Goal: Information Seeking & Learning: Learn about a topic

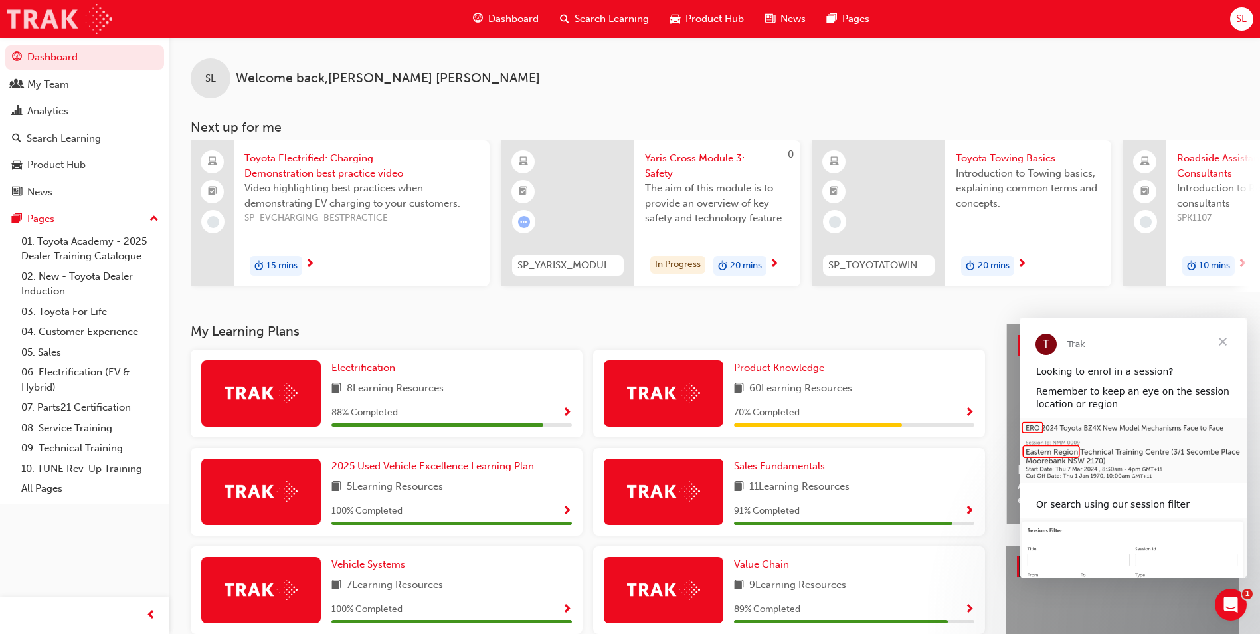
click at [32, 24] on img at bounding box center [60, 19] width 106 height 30
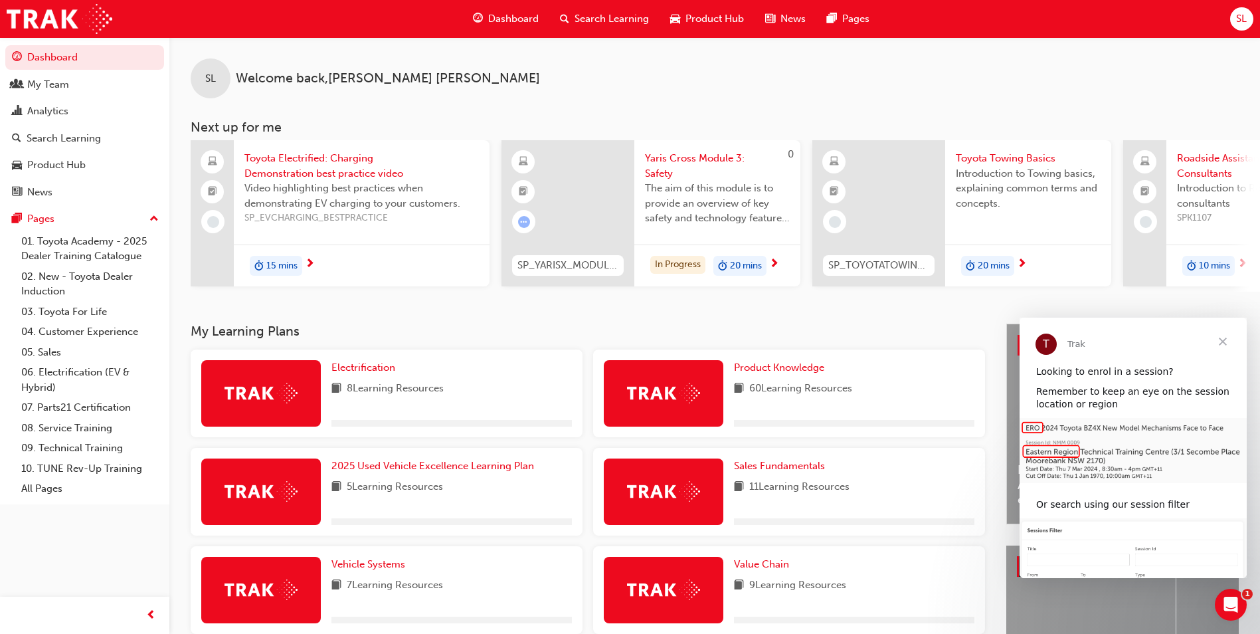
click at [1223, 335] on span "Close" at bounding box center [1223, 341] width 48 height 48
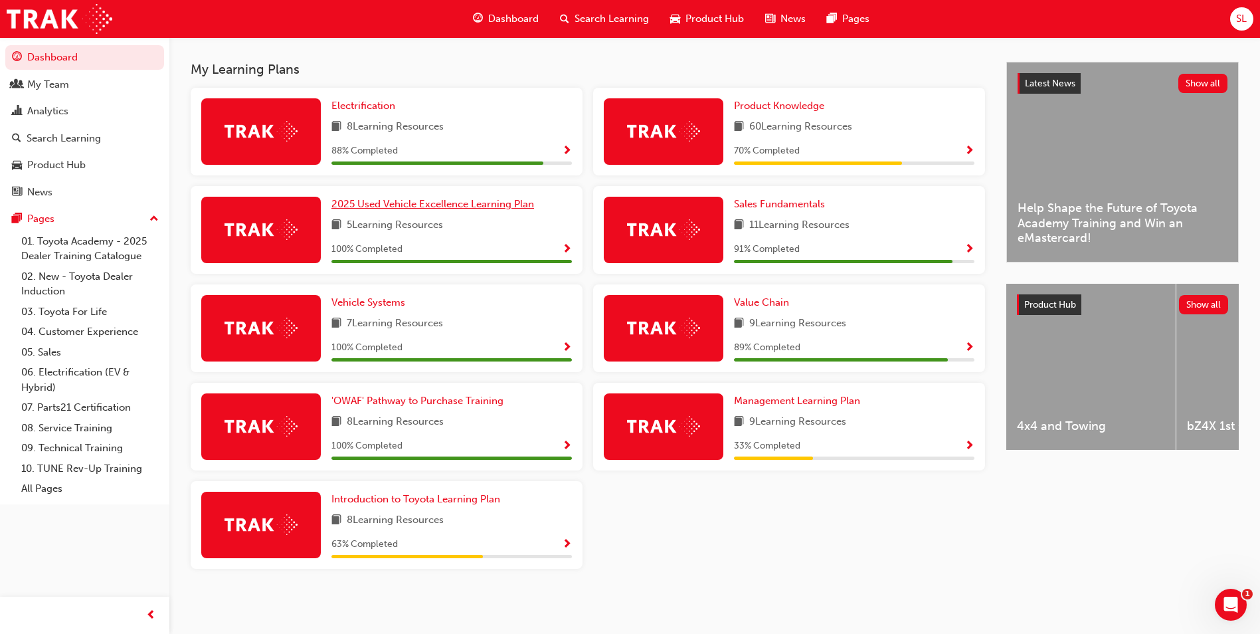
scroll to position [267, 0]
click at [770, 305] on span "Value Chain" at bounding box center [761, 302] width 55 height 12
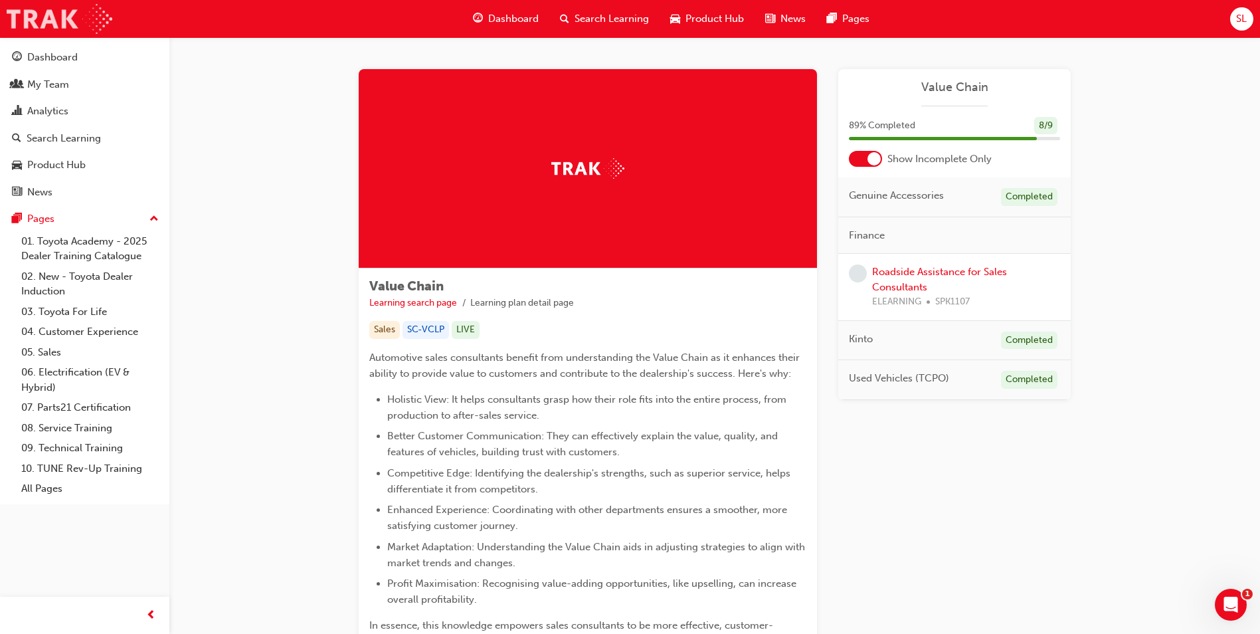
click at [58, 15] on img at bounding box center [60, 19] width 106 height 30
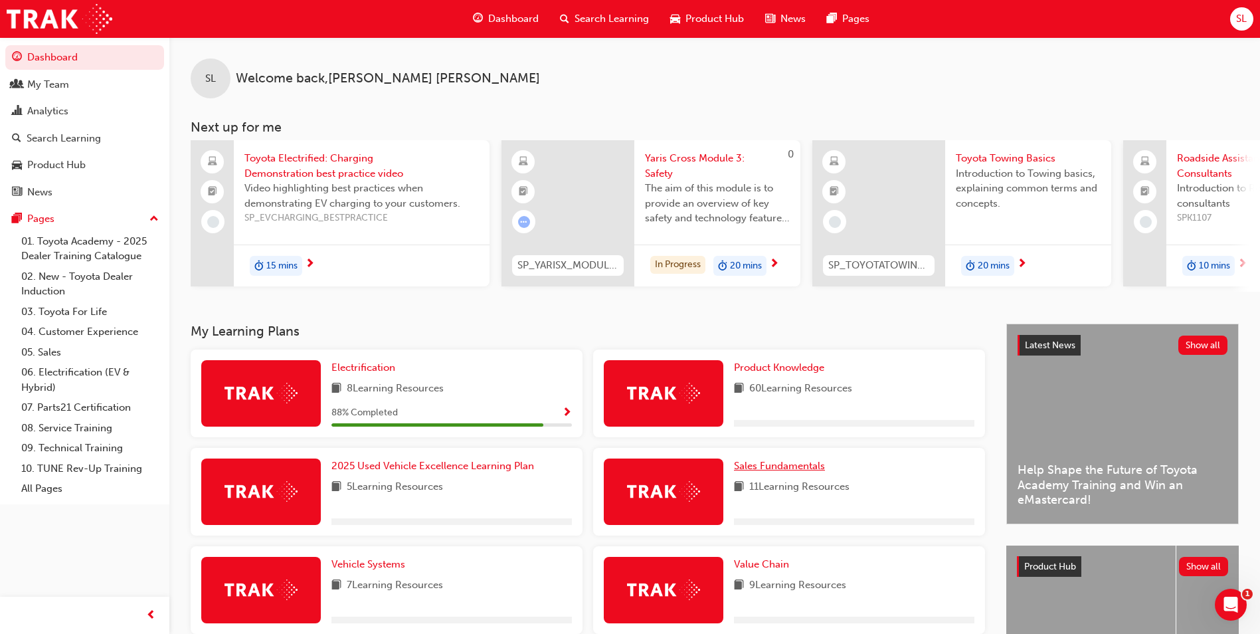
click at [801, 470] on span "Sales Fundamentals" at bounding box center [779, 466] width 91 height 12
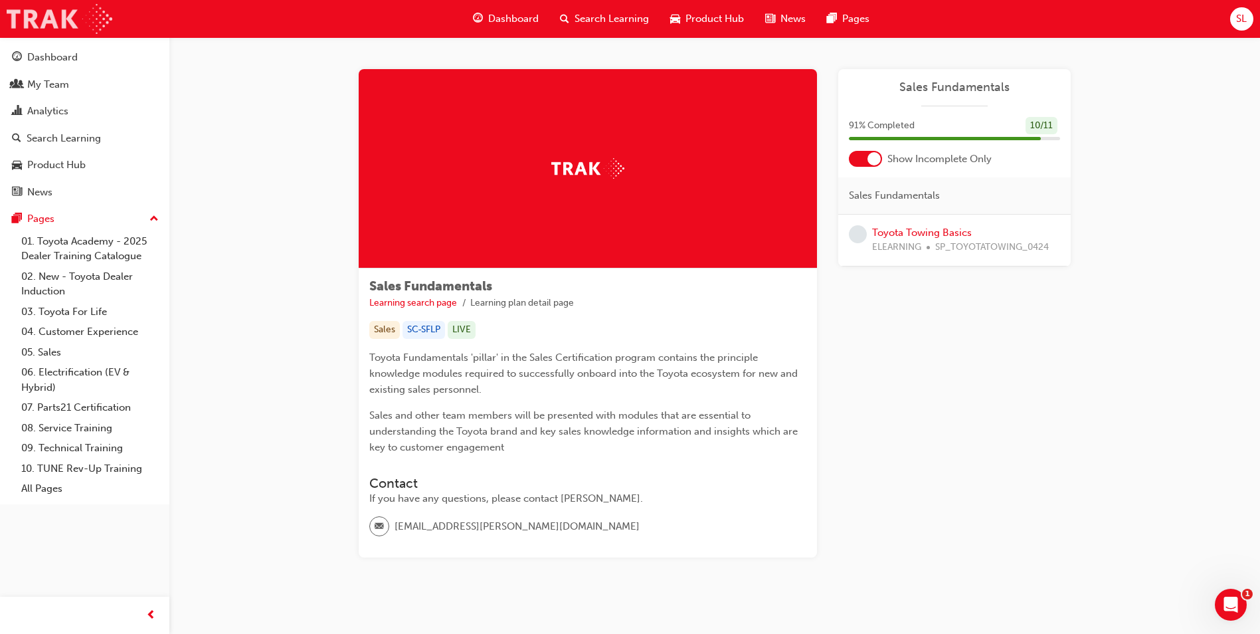
click at [30, 16] on img at bounding box center [60, 19] width 106 height 30
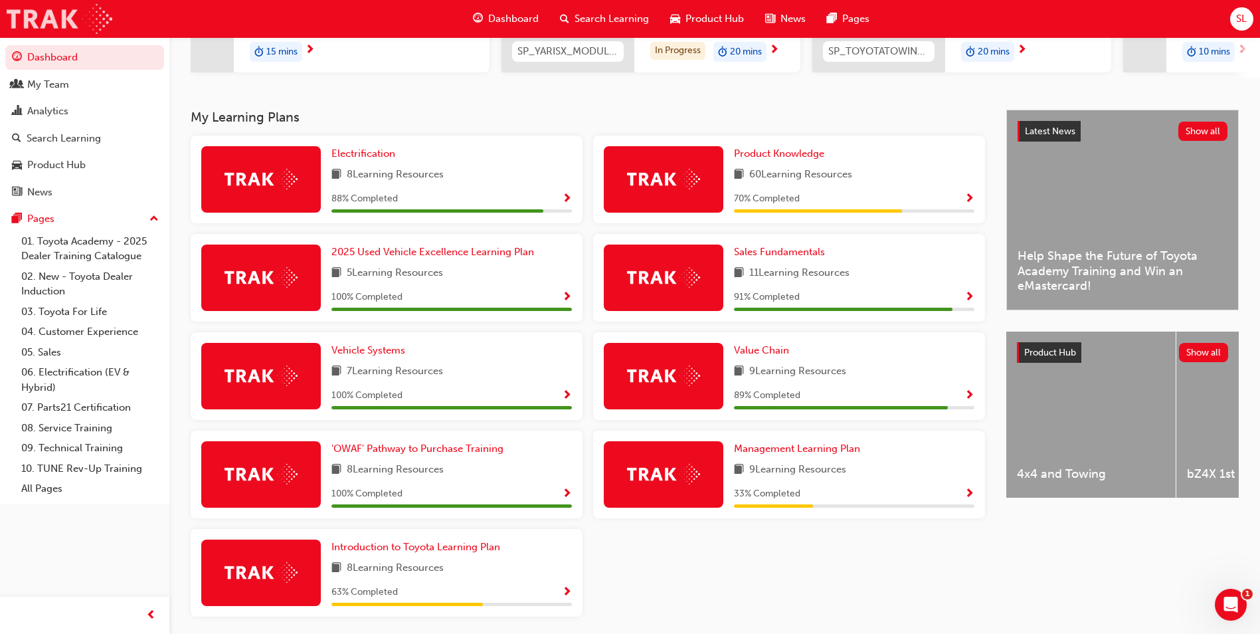
scroll to position [249, 0]
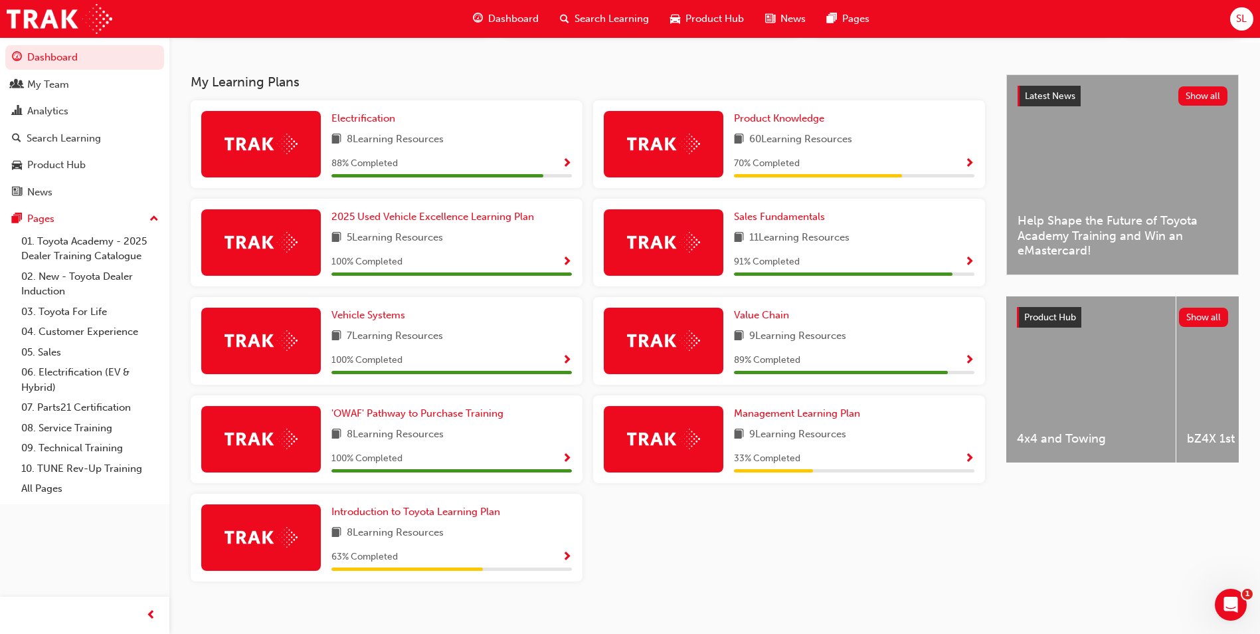
click at [401, 525] on div "Introduction to Toyota Learning Plan 8 Learning Resources 63 % Completed" at bounding box center [451, 537] width 240 height 66
click at [404, 514] on span "Introduction to Toyota Learning Plan" at bounding box center [415, 511] width 169 height 12
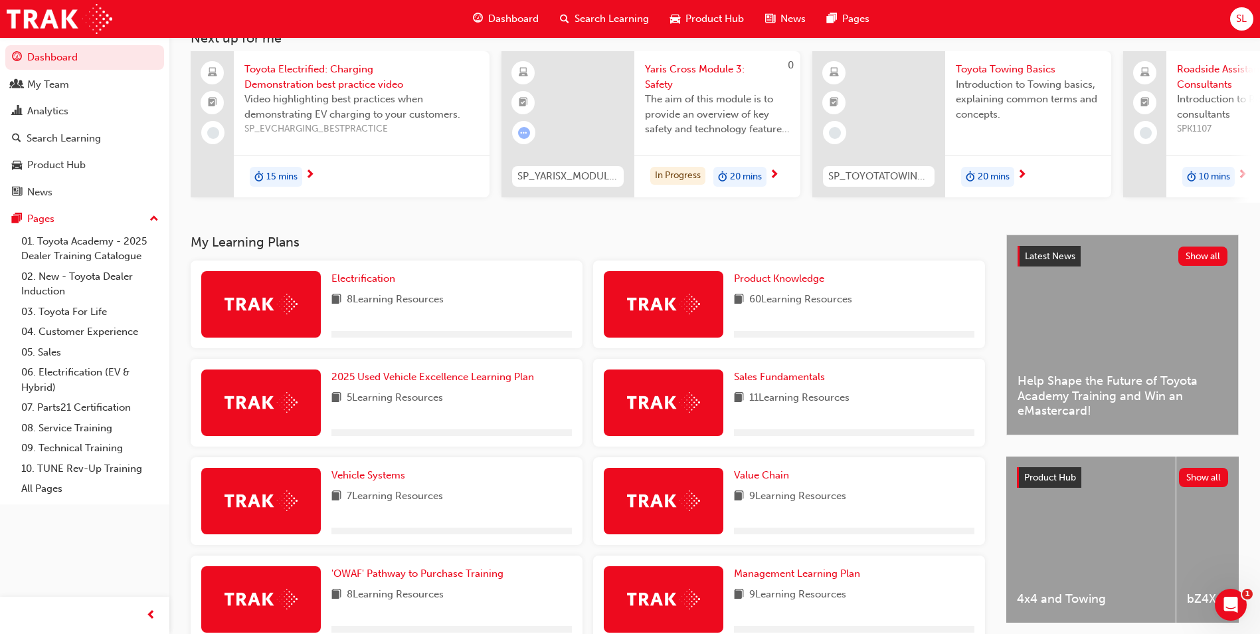
scroll to position [100, 0]
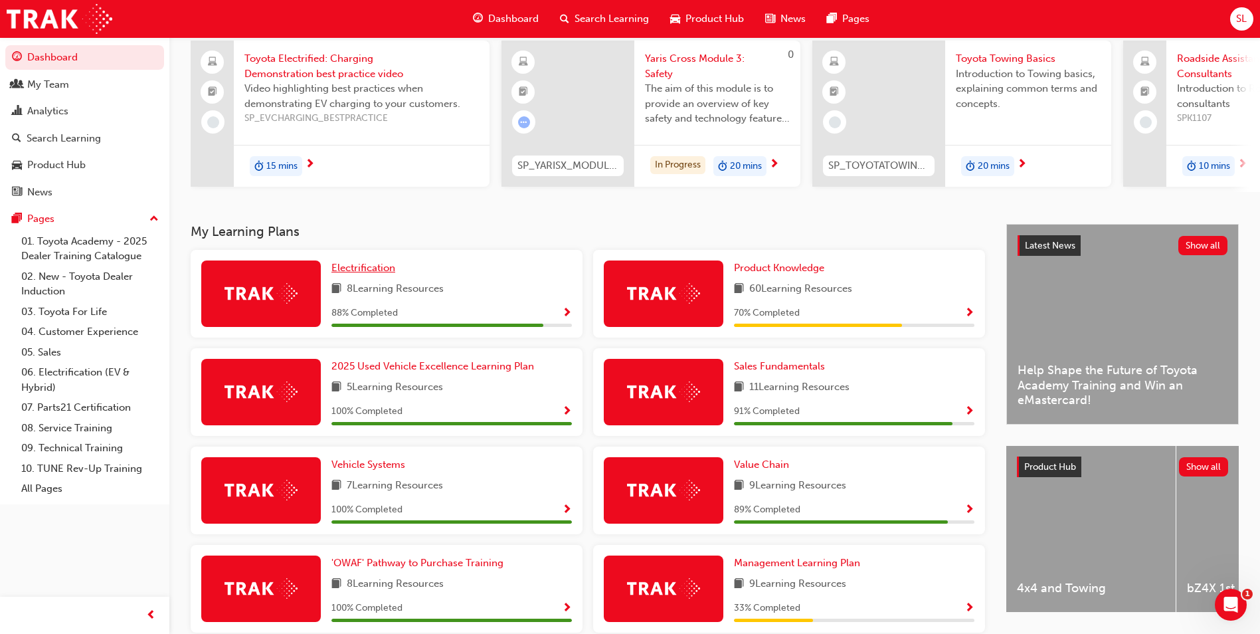
click at [382, 274] on span "Electrification" at bounding box center [363, 268] width 64 height 12
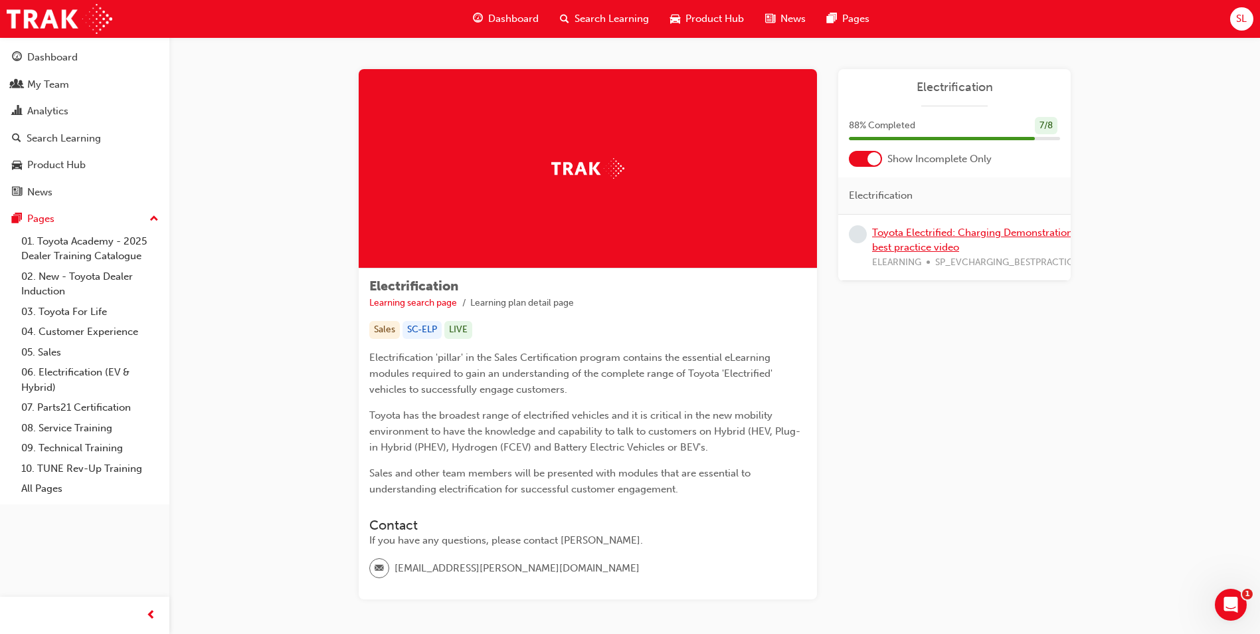
click at [933, 237] on link "Toyota Electrified: Charging Demonstration best practice video" at bounding box center [972, 239] width 201 height 27
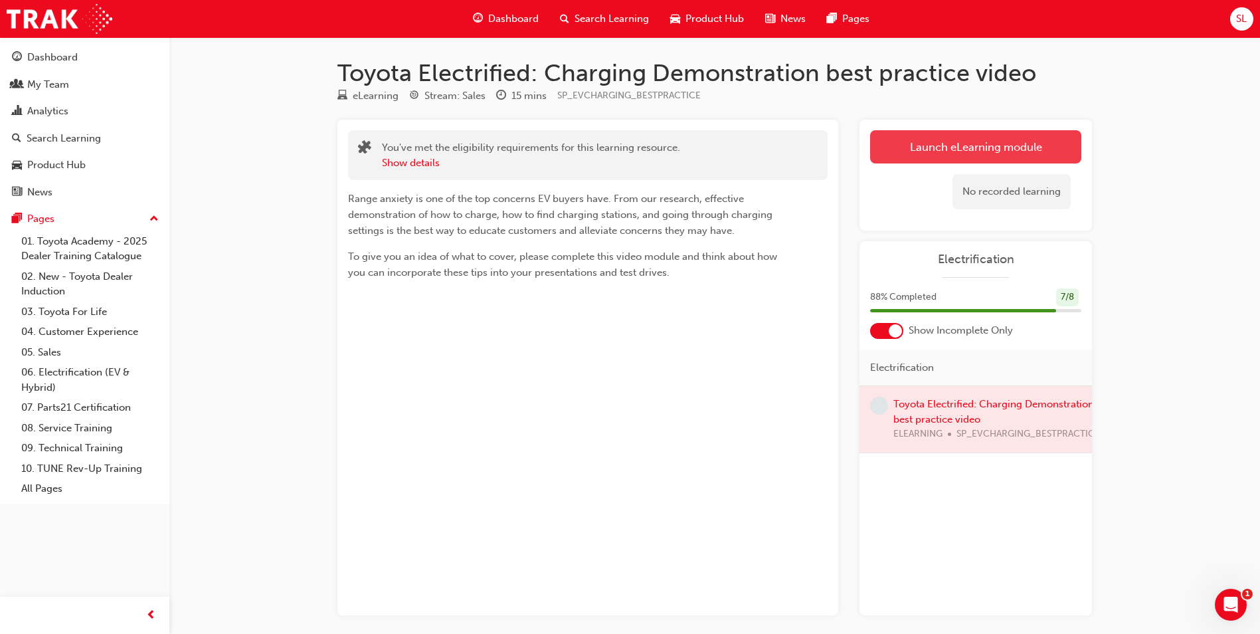
click at [984, 151] on link "Launch eLearning module" at bounding box center [975, 146] width 211 height 33
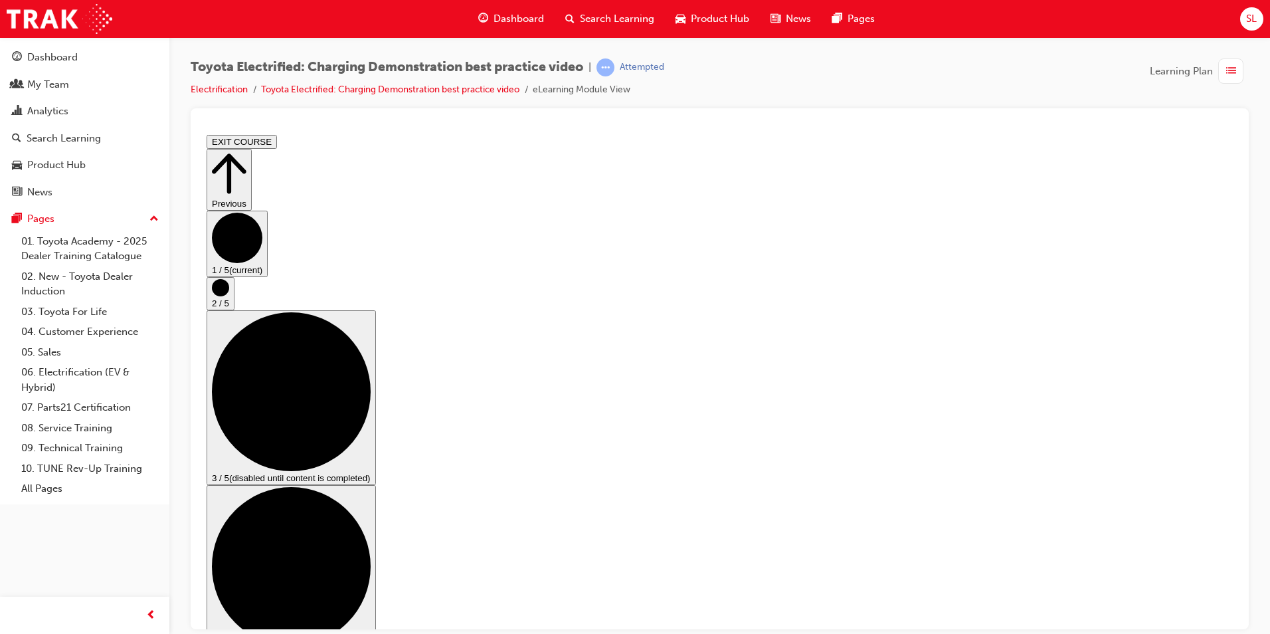
click at [229, 296] on circle "Step controls" at bounding box center [220, 286] width 17 height 17
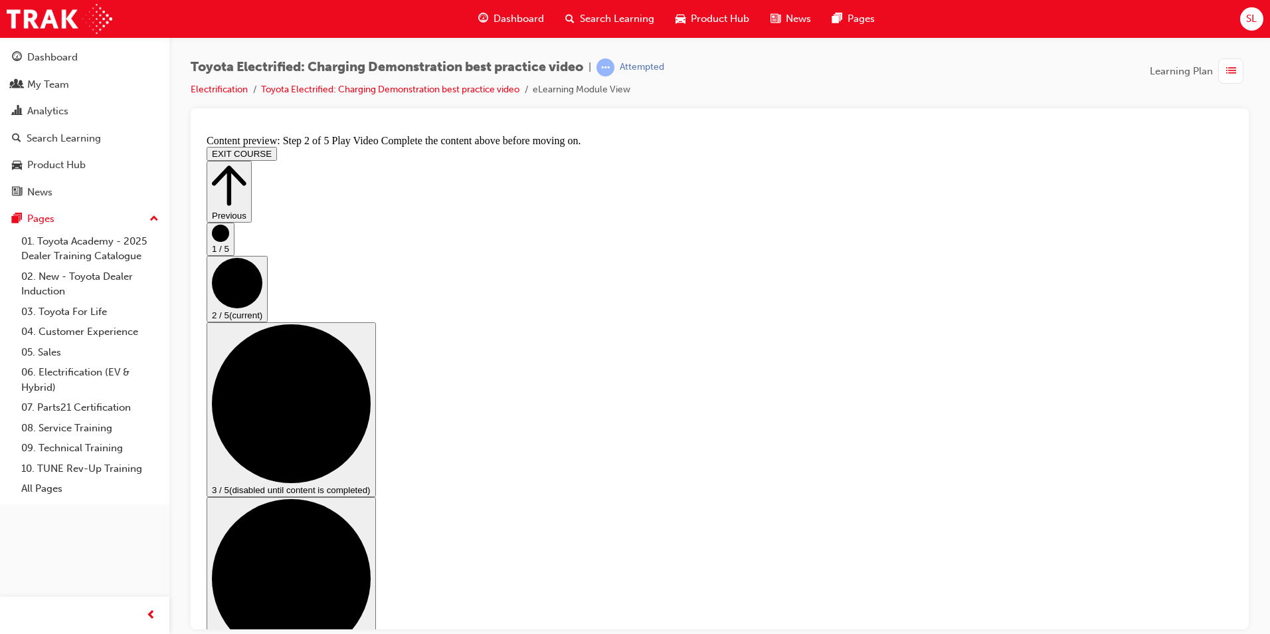
click at [371, 381] on icon "Step controls" at bounding box center [291, 402] width 159 height 159
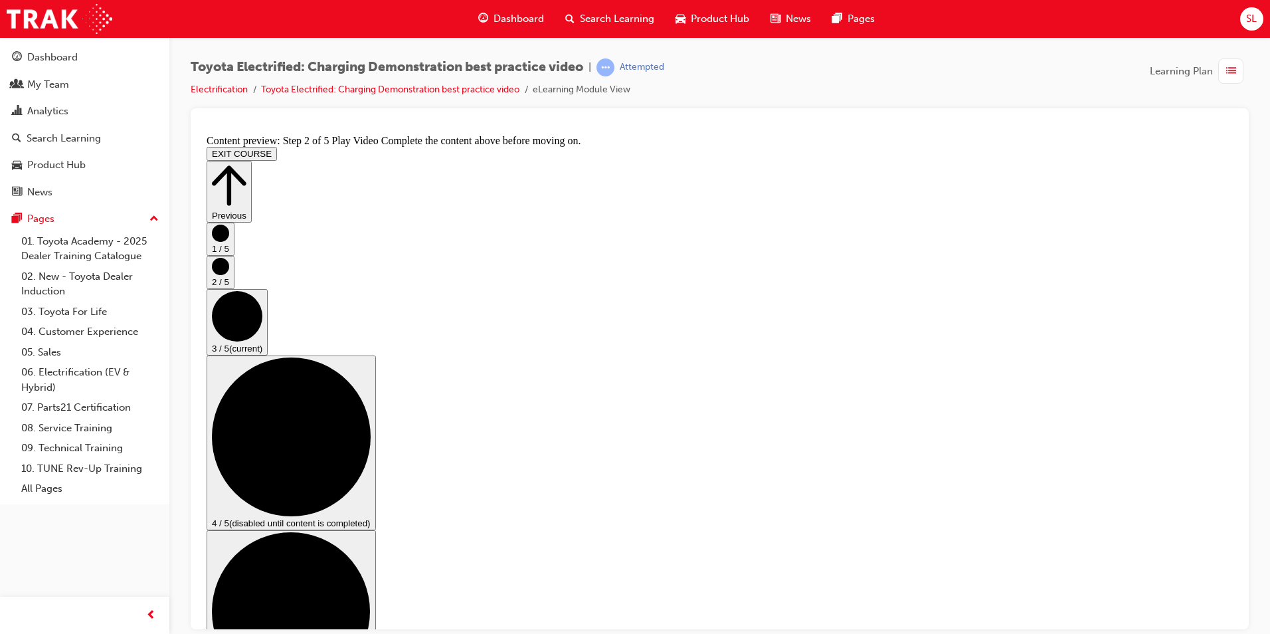
scroll to position [116, 0]
checkbox input "true"
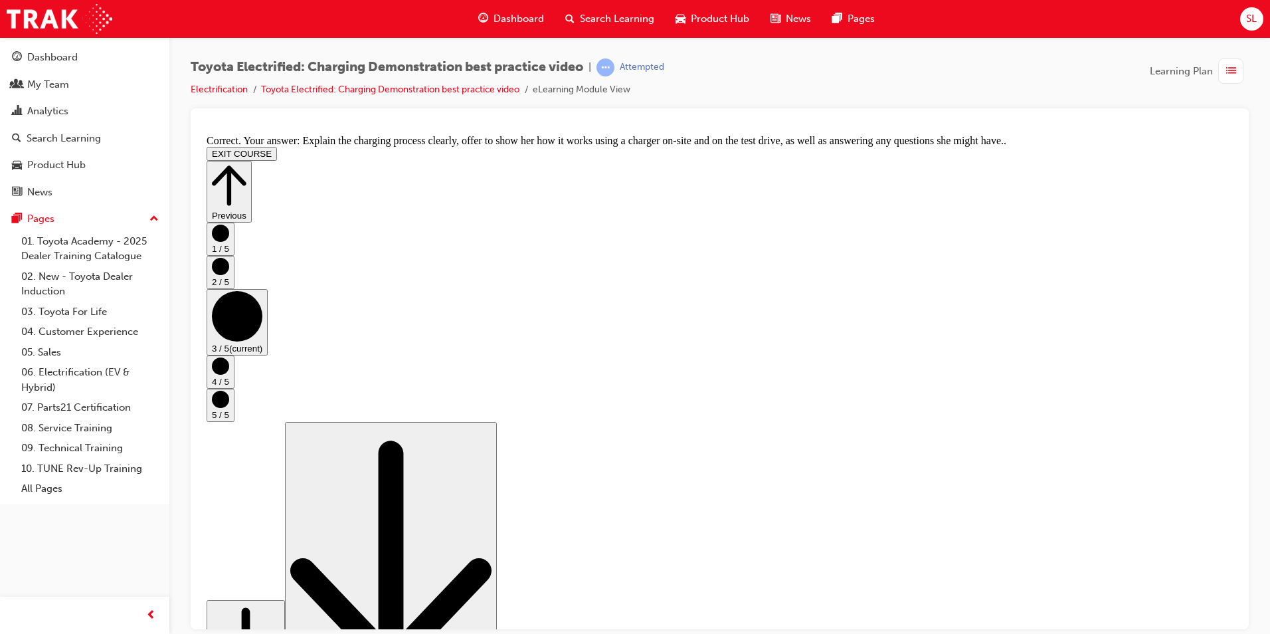
scroll to position [222, 0]
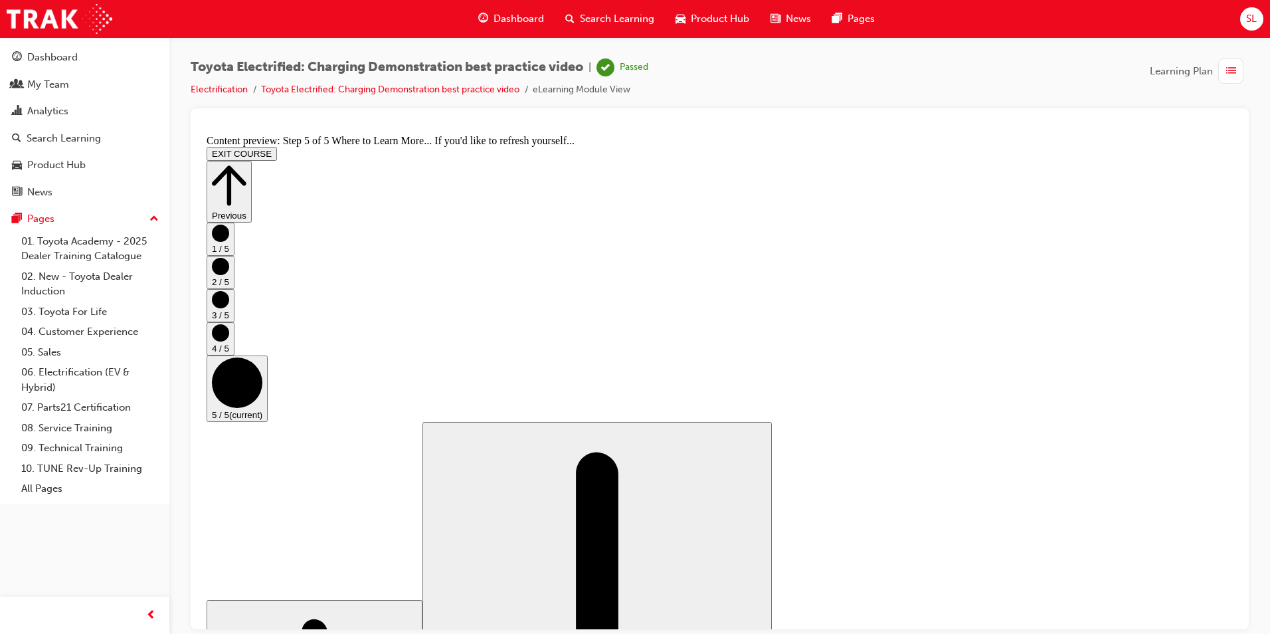
scroll to position [112, 0]
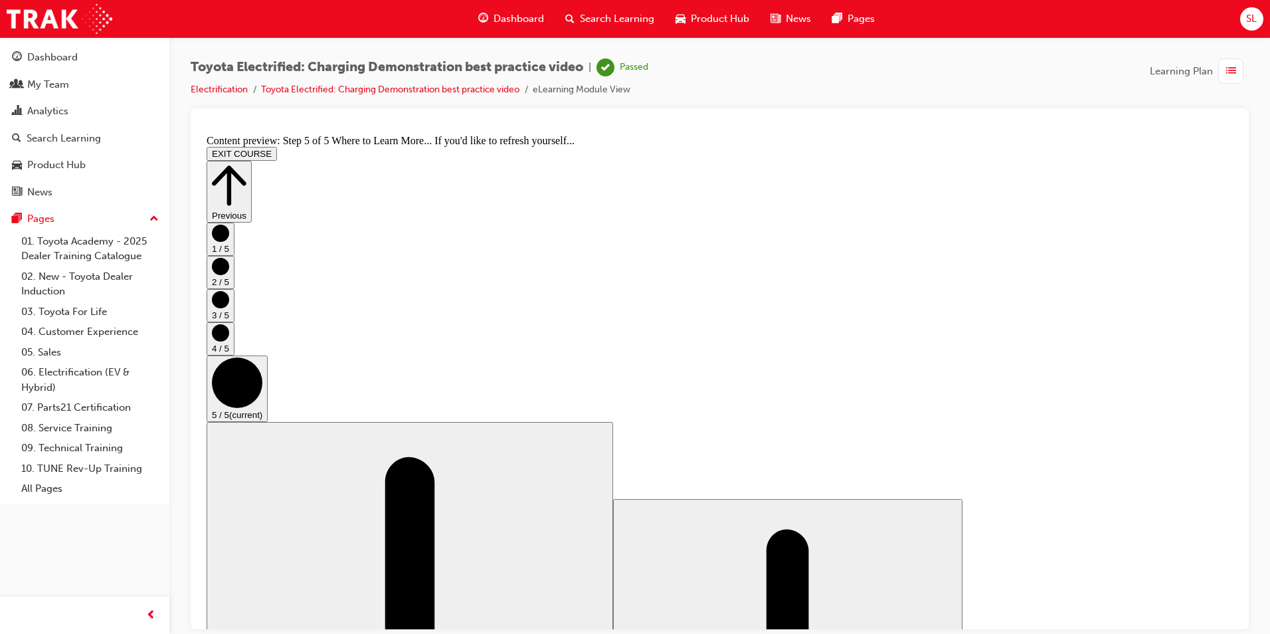
click at [277, 146] on button "EXIT COURSE" at bounding box center [242, 153] width 70 height 14
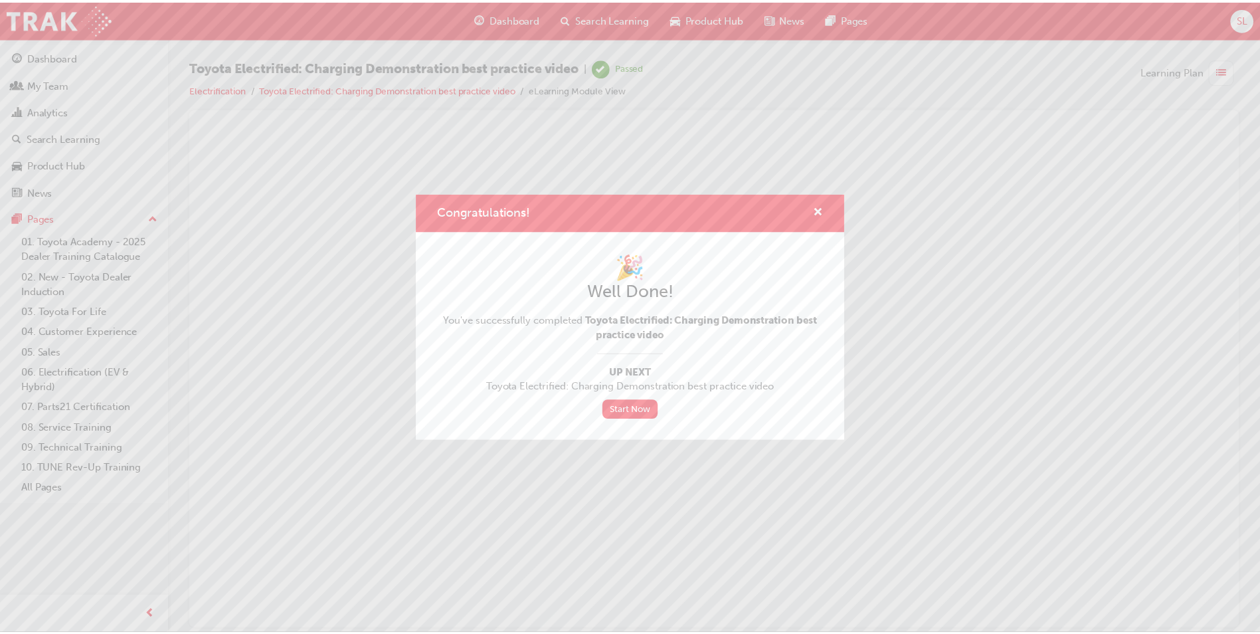
scroll to position [0, 0]
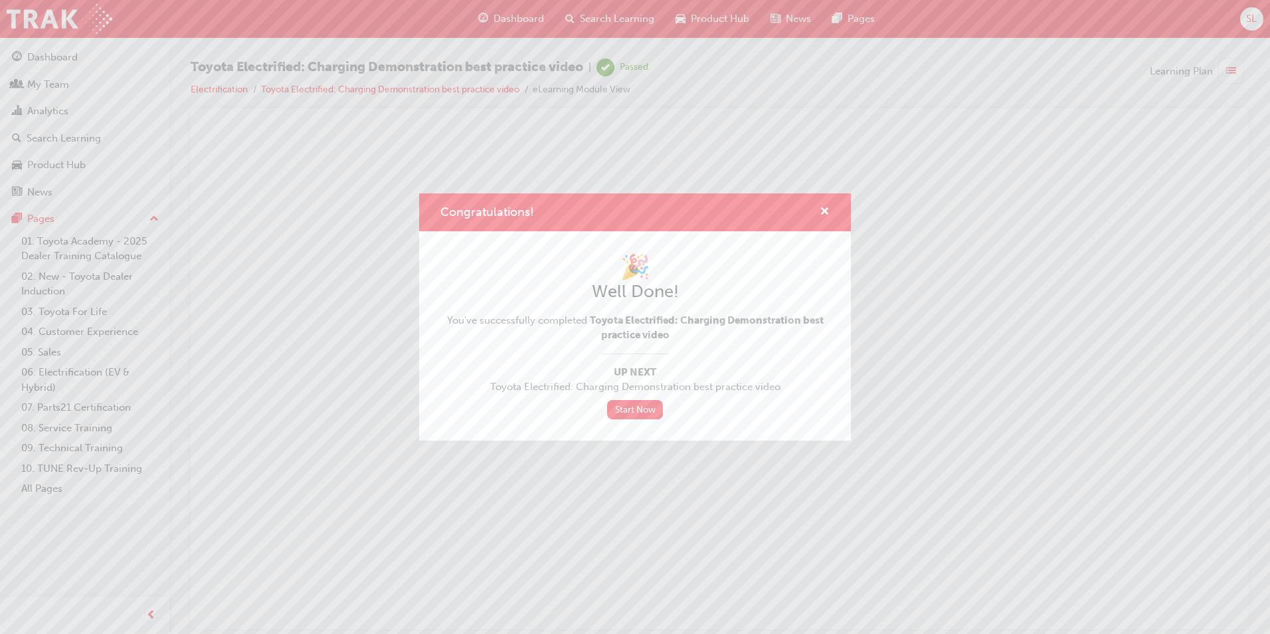
click at [829, 214] on div "Congratulations!" at bounding box center [635, 212] width 432 height 38
click at [826, 207] on span "cross-icon" at bounding box center [825, 213] width 10 height 12
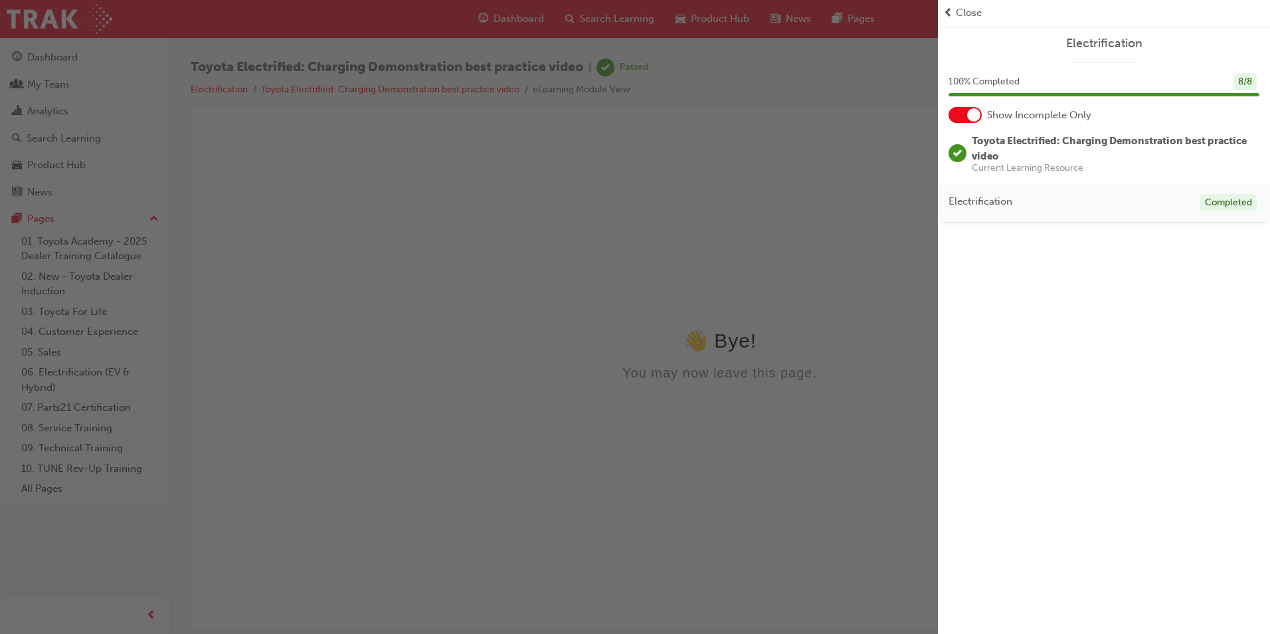
click at [971, 10] on span "Close" at bounding box center [969, 12] width 26 height 15
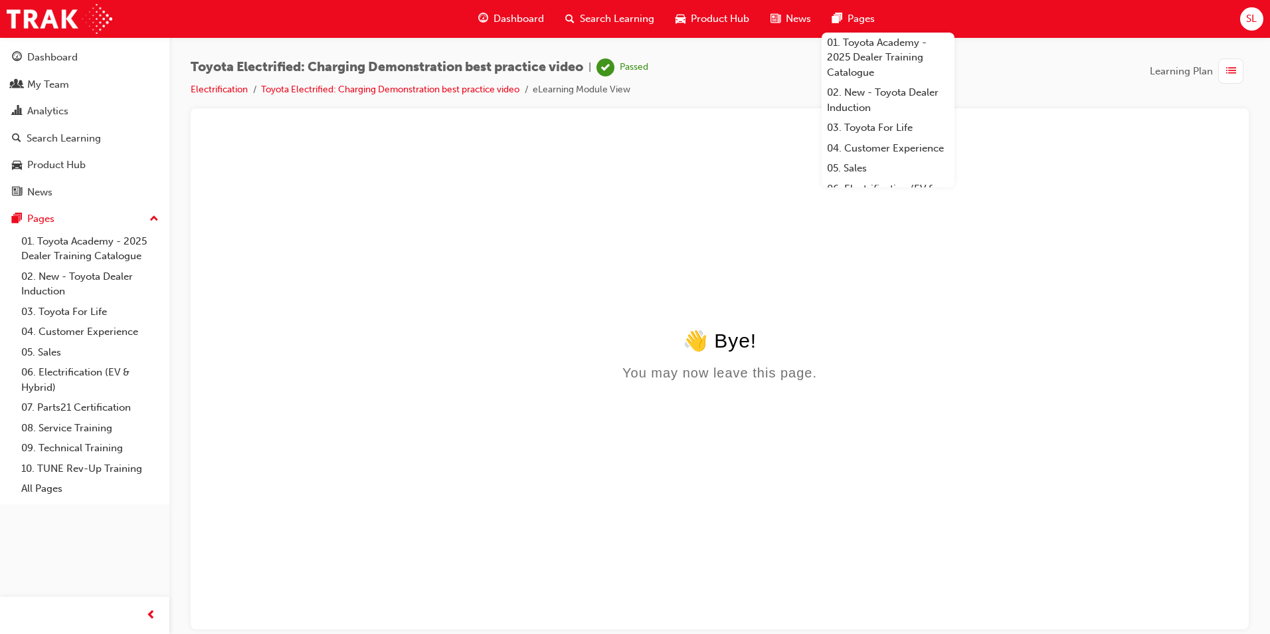
click at [531, 17] on span "Dashboard" at bounding box center [518, 18] width 50 height 15
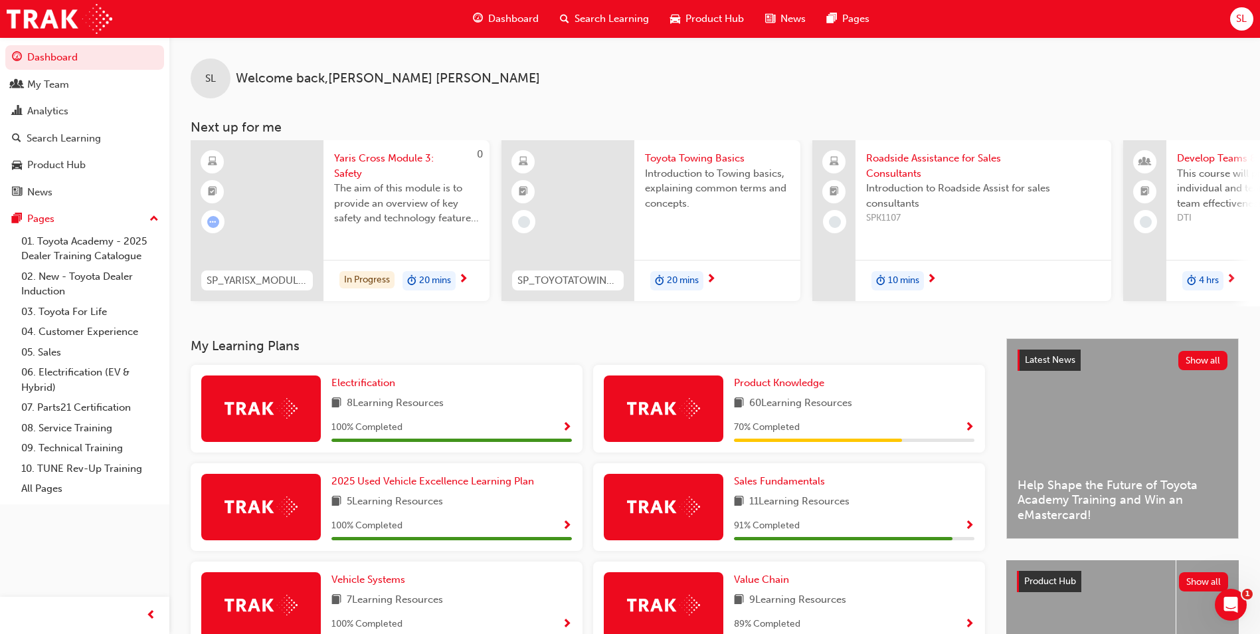
click at [920, 169] on span "Roadside Assistance for Sales Consultants" at bounding box center [983, 166] width 234 height 30
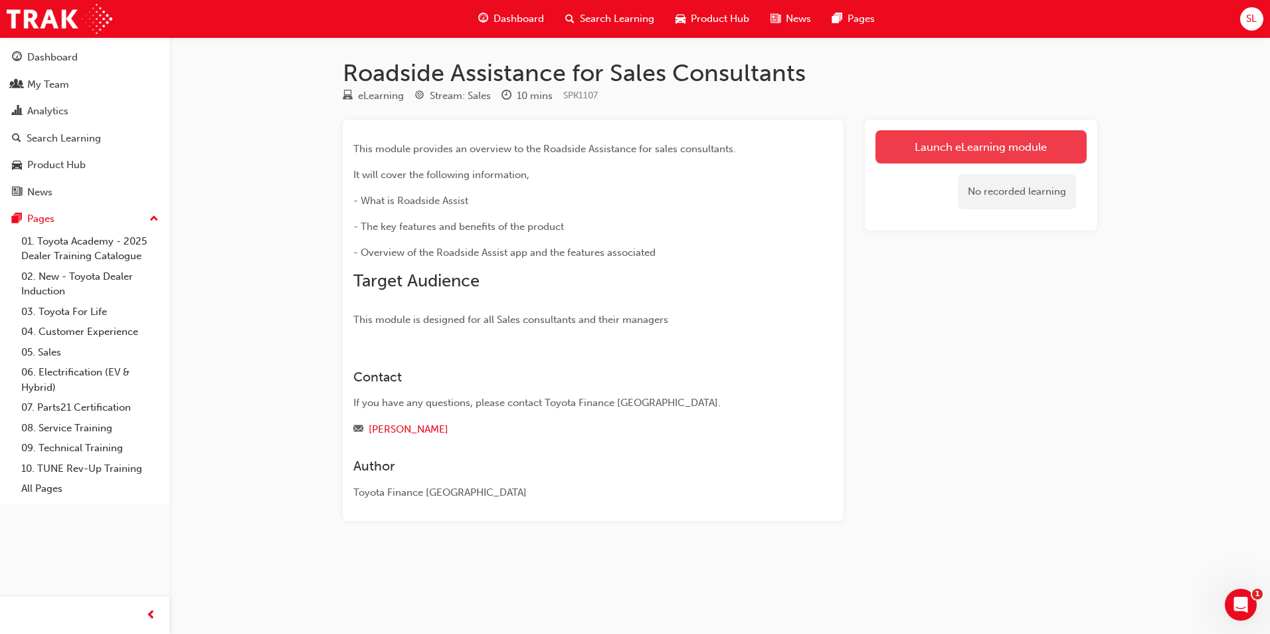
click at [941, 144] on link "Launch eLearning module" at bounding box center [980, 146] width 211 height 33
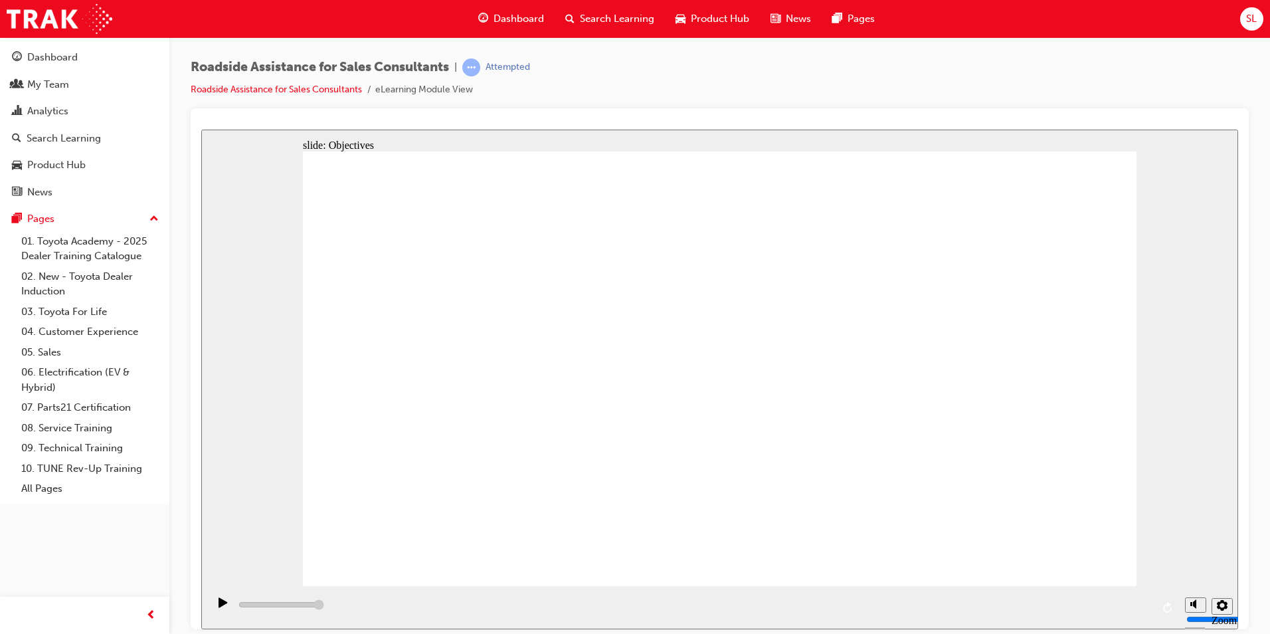
type input "23000"
checkbox input "true"
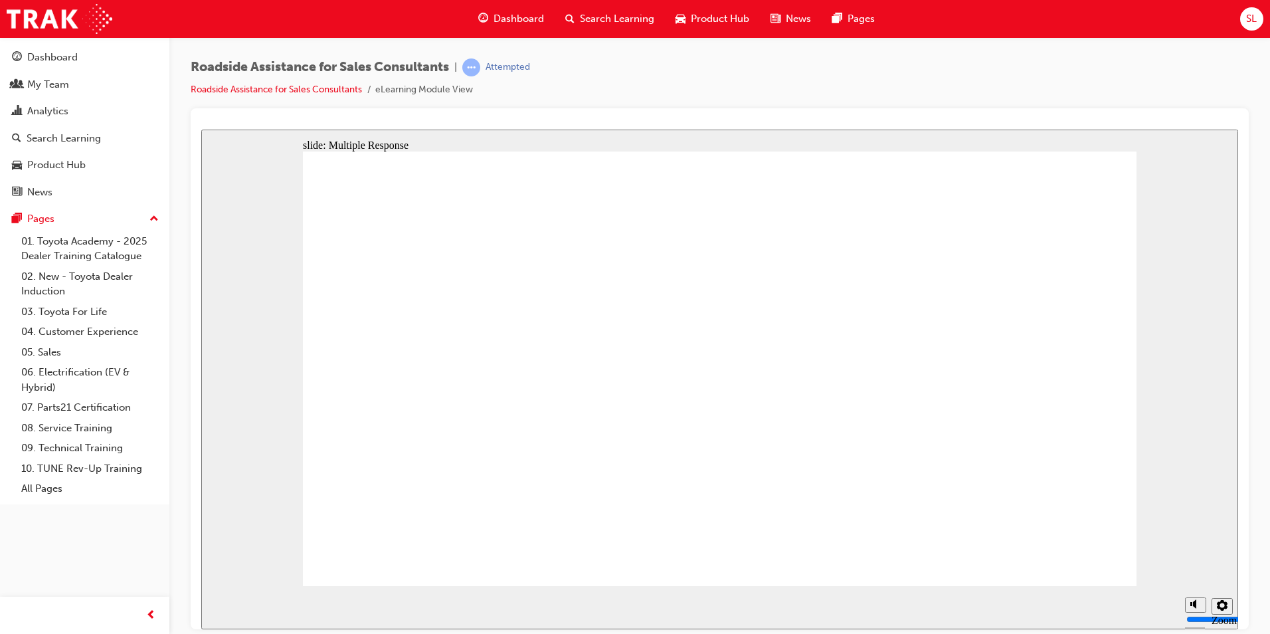
checkbox input "true"
checkbox input "false"
checkbox input "true"
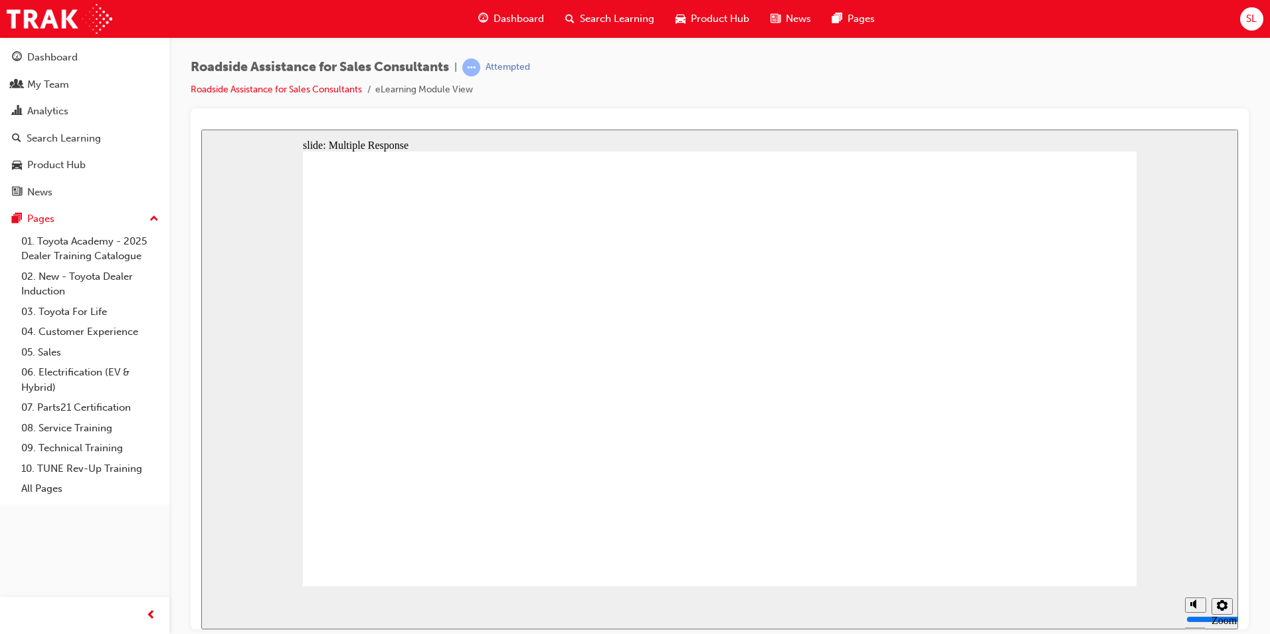
checkbox input "true"
drag, startPoint x: 1015, startPoint y: 507, endPoint x: 1034, endPoint y: 509, distance: 19.4
checkbox input "false"
checkbox input "true"
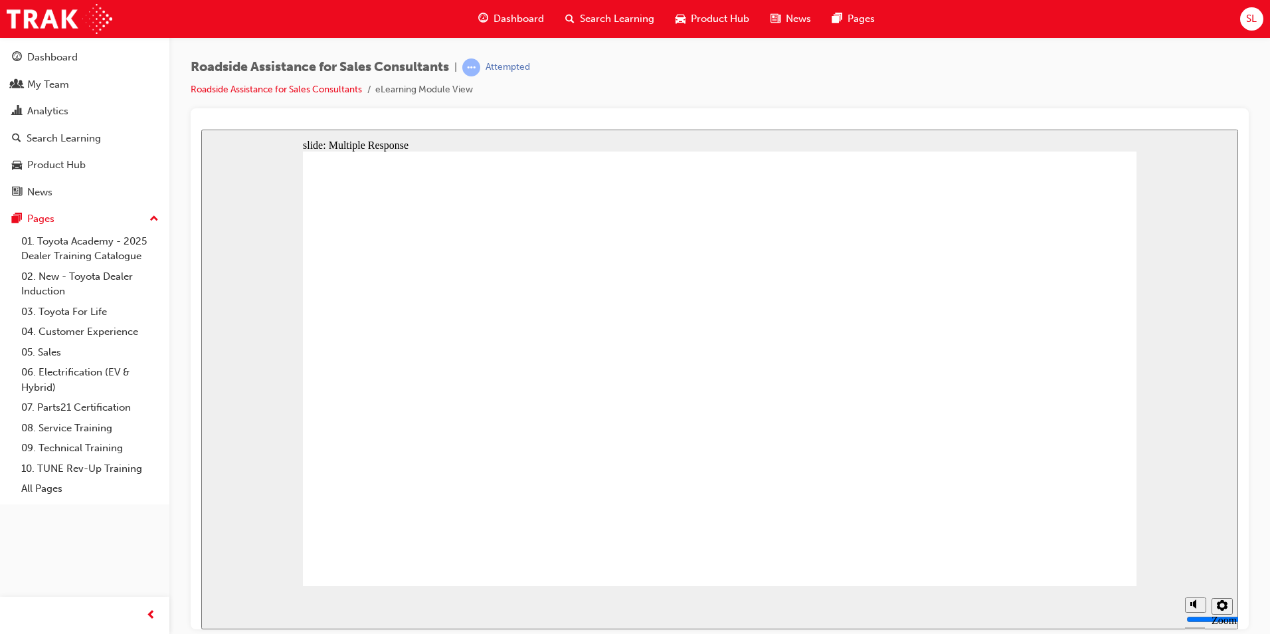
checkbox input "true"
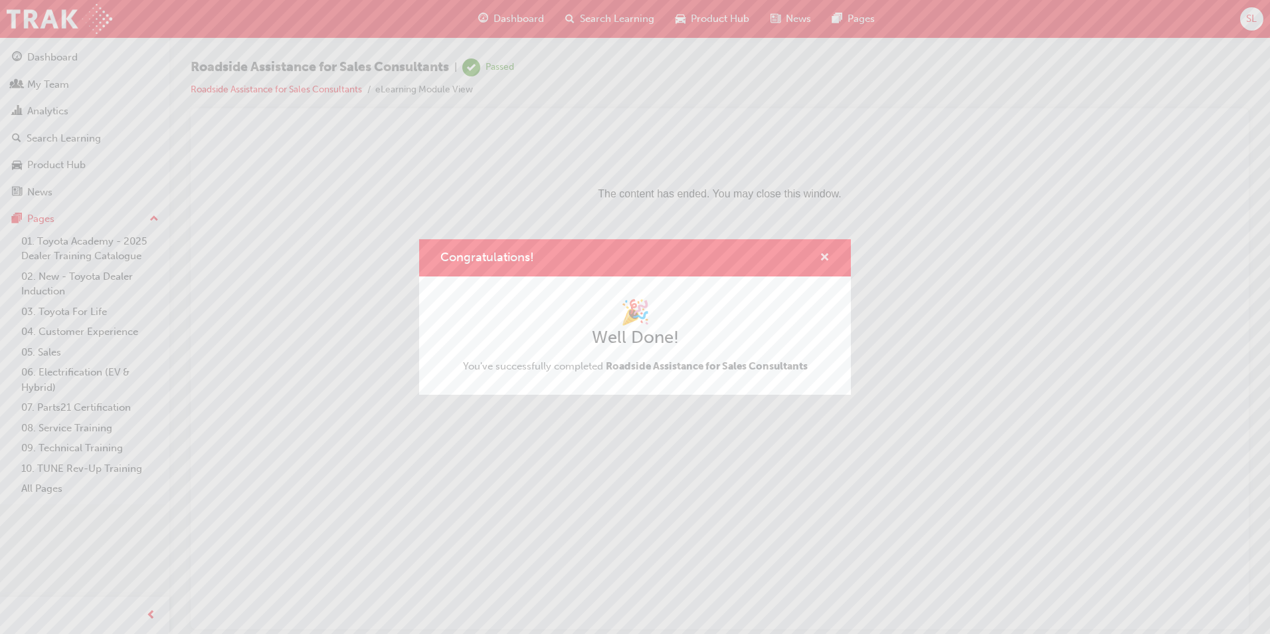
click at [826, 259] on span "cross-icon" at bounding box center [825, 258] width 10 height 12
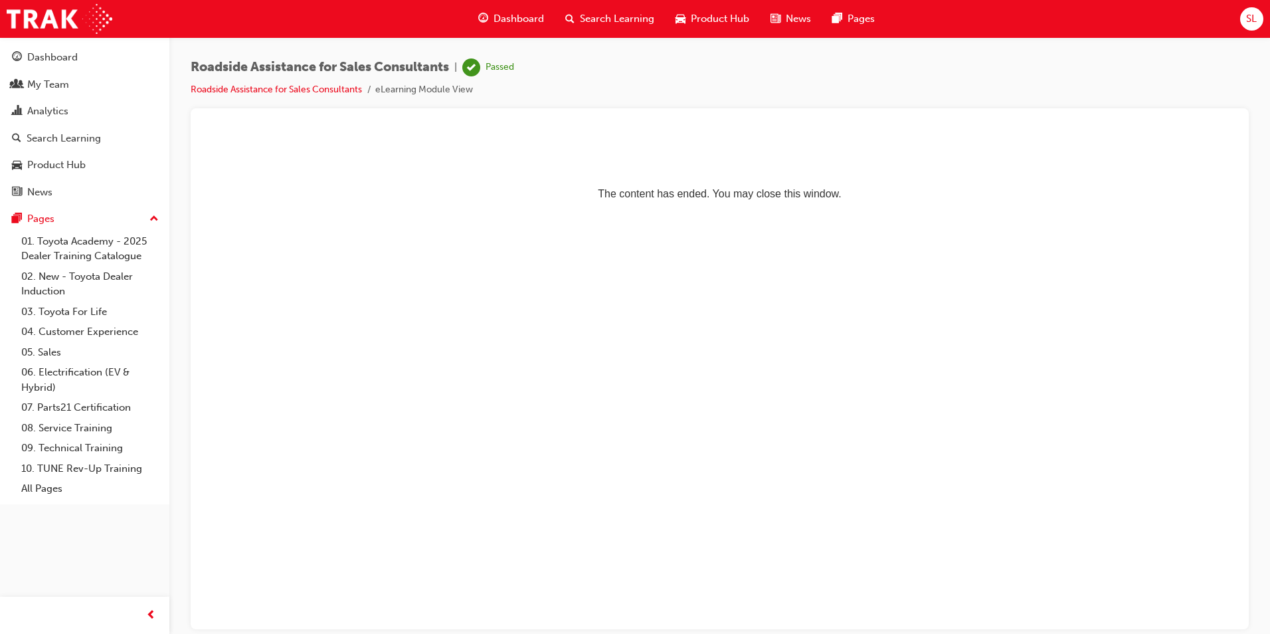
click at [502, 16] on span "Dashboard" at bounding box center [518, 18] width 50 height 15
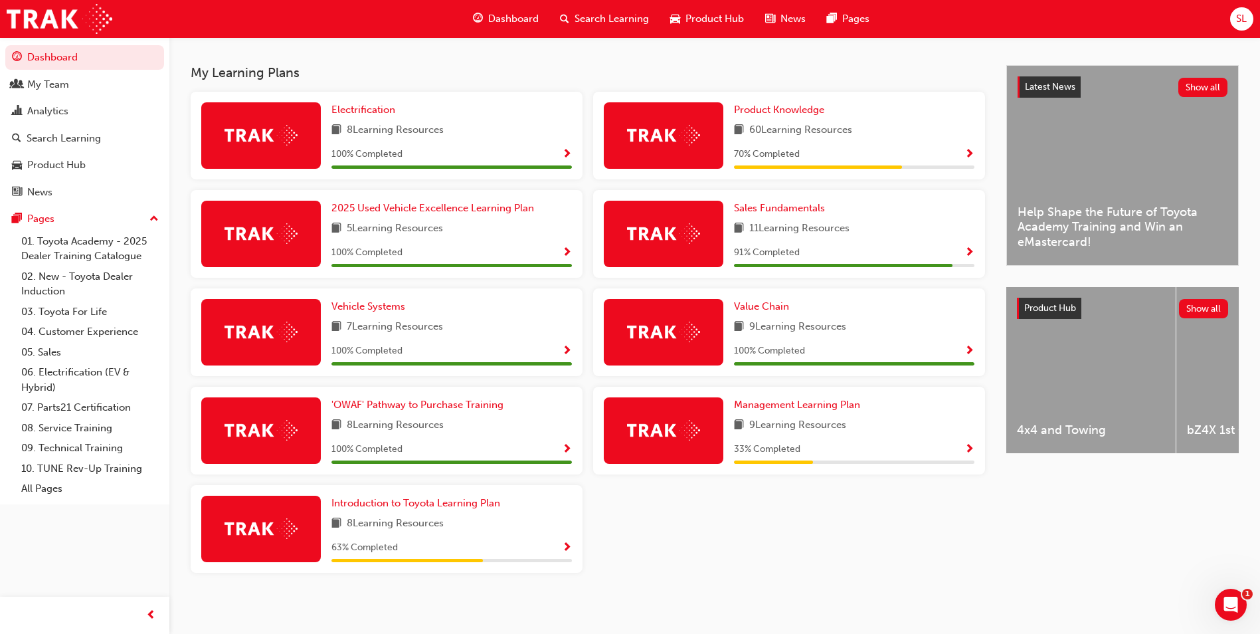
scroll to position [282, 0]
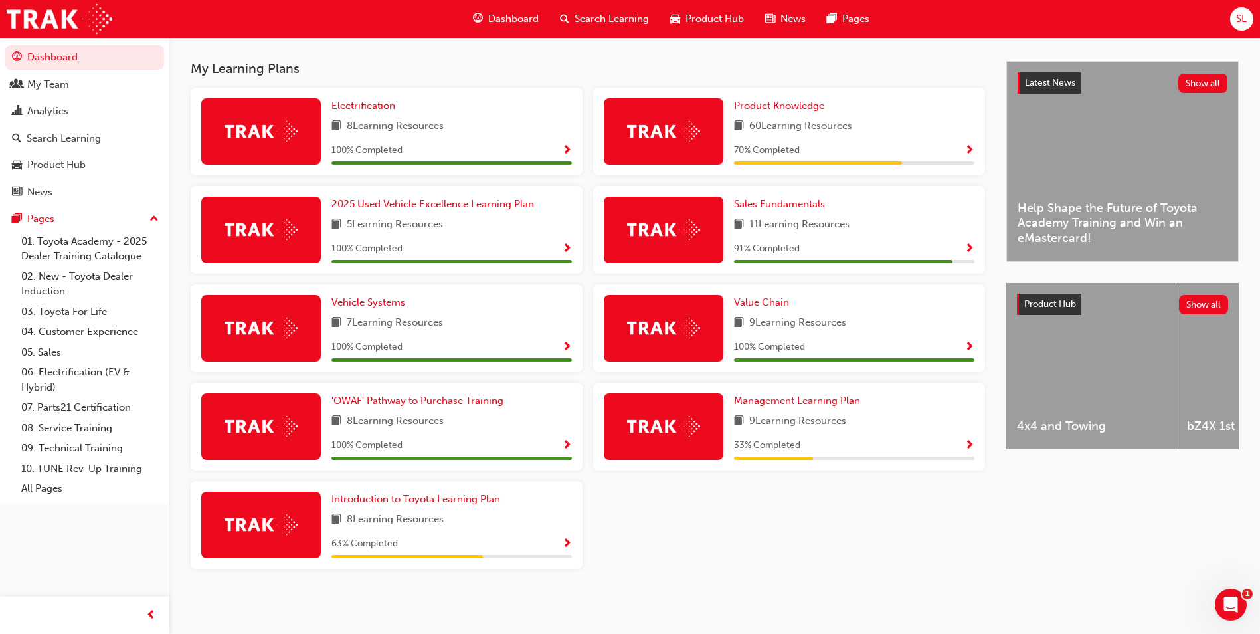
click at [970, 248] on span "Show Progress" at bounding box center [969, 249] width 10 height 12
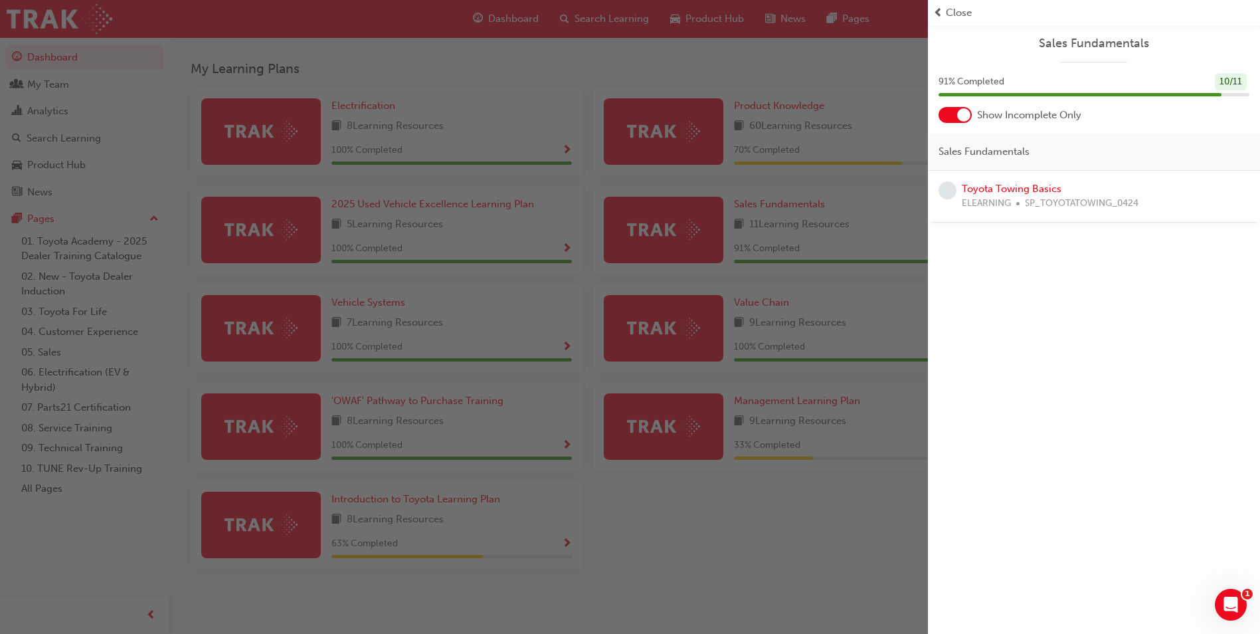
click at [959, 8] on span "Close" at bounding box center [959, 12] width 26 height 15
